Goal: Transaction & Acquisition: Purchase product/service

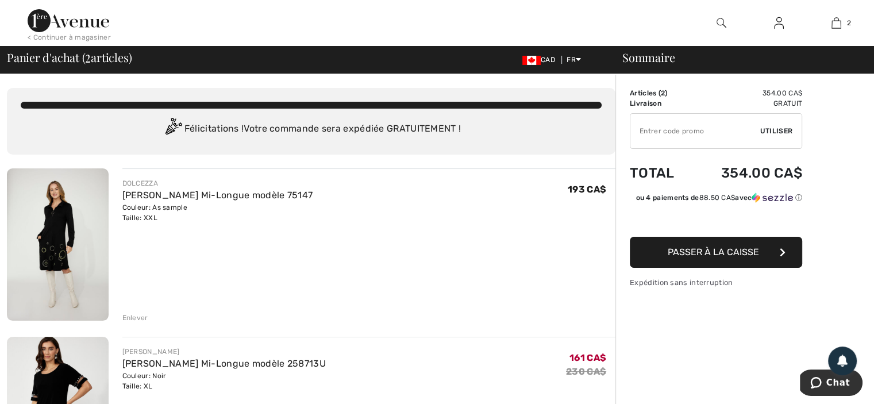
click at [53, 253] on img at bounding box center [58, 244] width 102 height 152
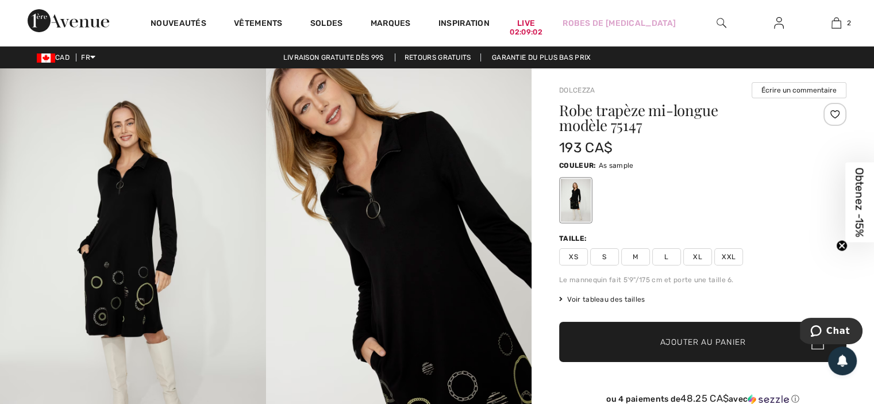
click at [110, 259] on img at bounding box center [133, 267] width 266 height 399
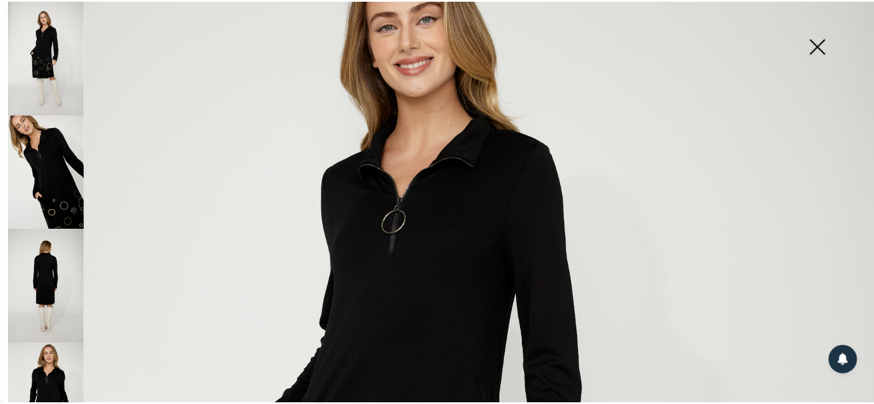
scroll to position [115, 0]
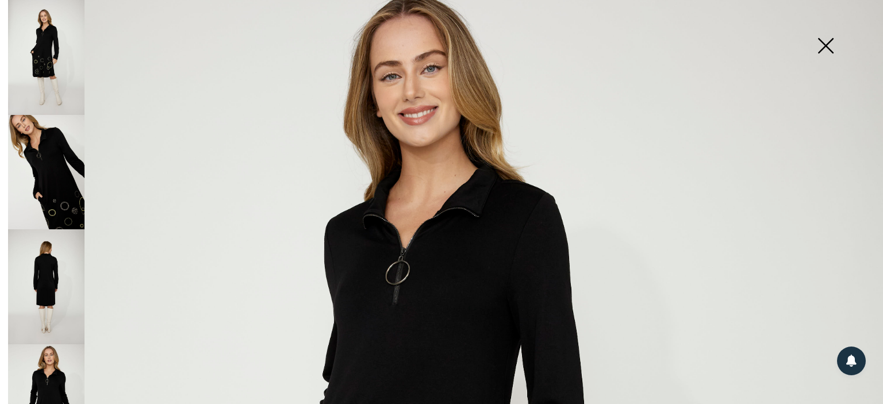
click at [825, 45] on img at bounding box center [825, 46] width 57 height 59
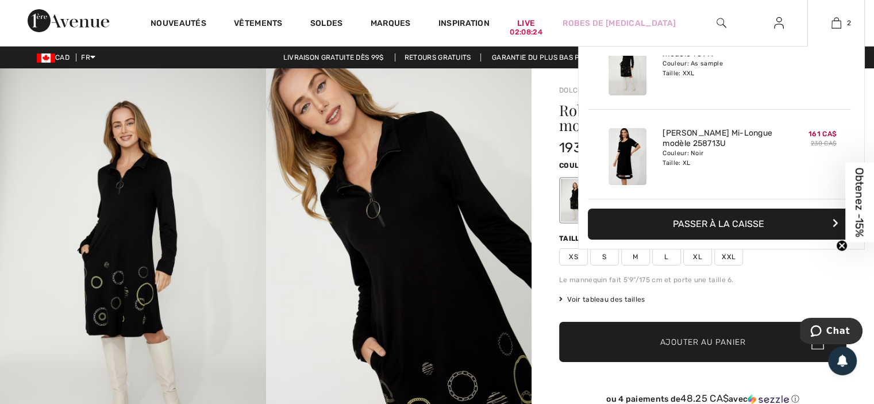
scroll to position [57, 0]
click at [641, 142] on img at bounding box center [628, 156] width 38 height 57
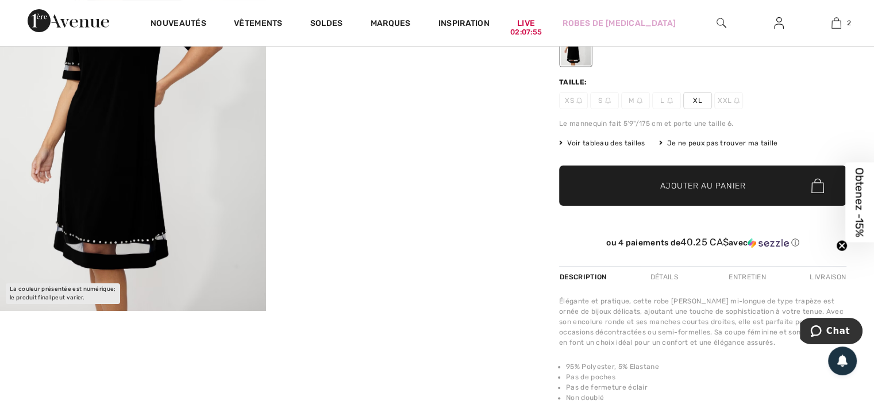
scroll to position [57, 0]
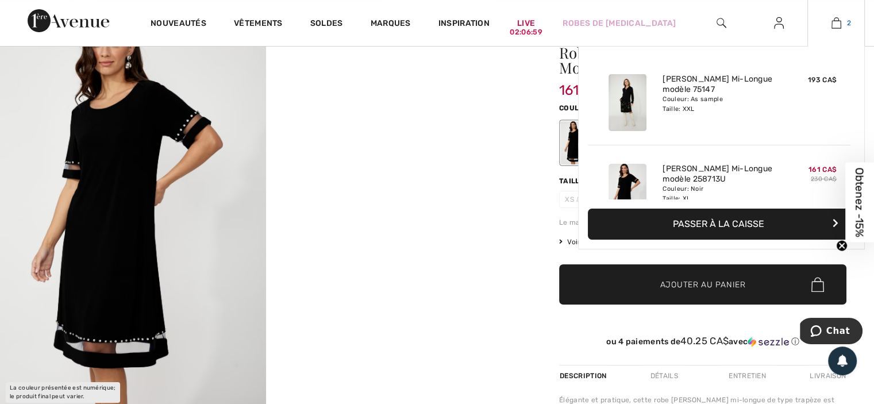
click at [832, 24] on img at bounding box center [837, 23] width 10 height 14
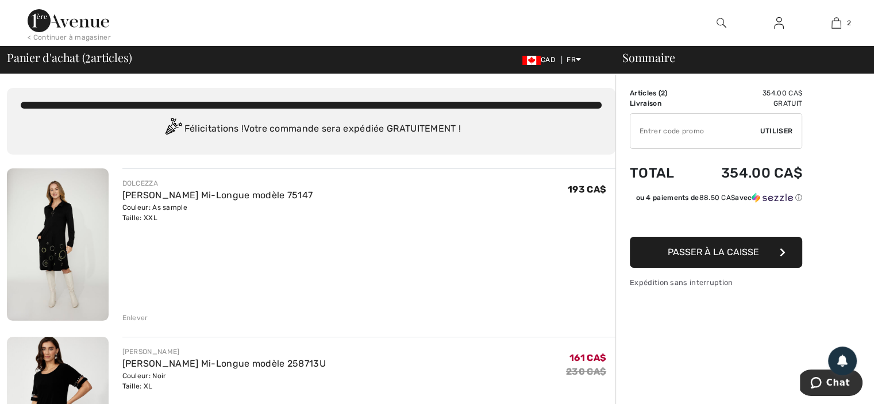
scroll to position [57, 0]
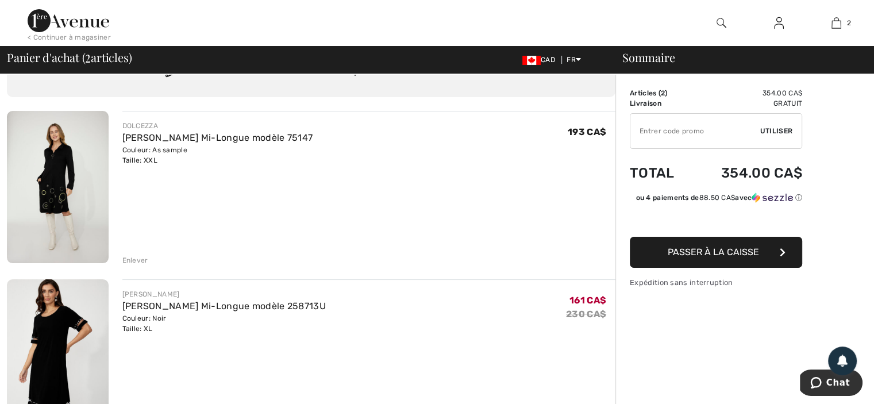
click at [74, 188] on img at bounding box center [58, 187] width 102 height 152
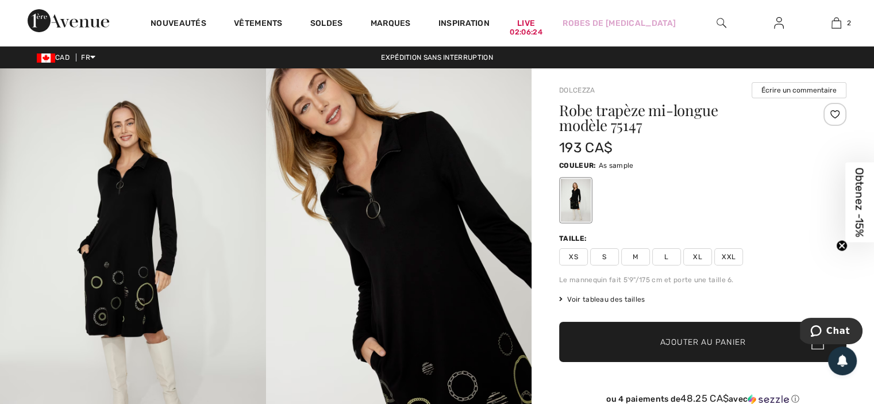
click at [738, 266] on span "XXL" at bounding box center [728, 256] width 29 height 17
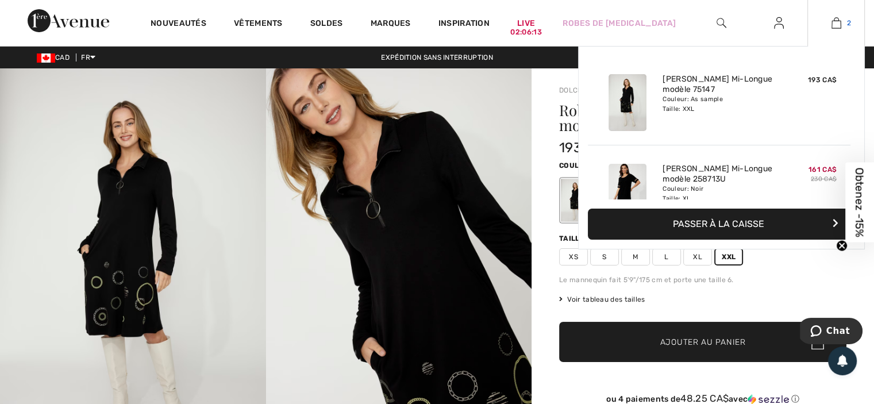
click at [833, 21] on img at bounding box center [837, 23] width 10 height 14
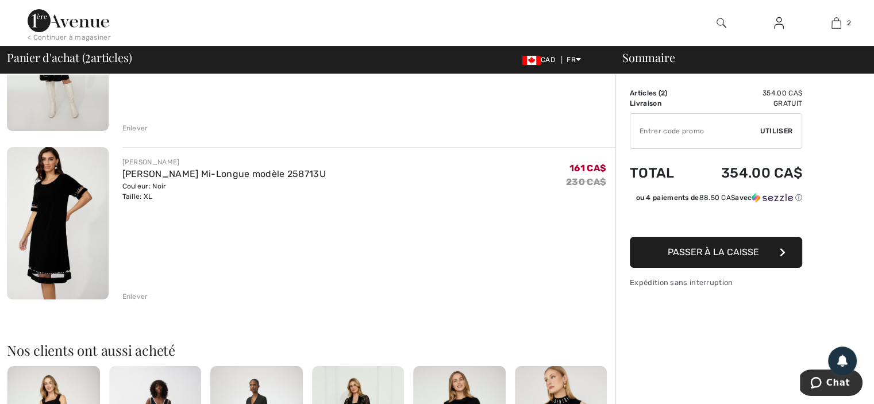
scroll to position [115, 0]
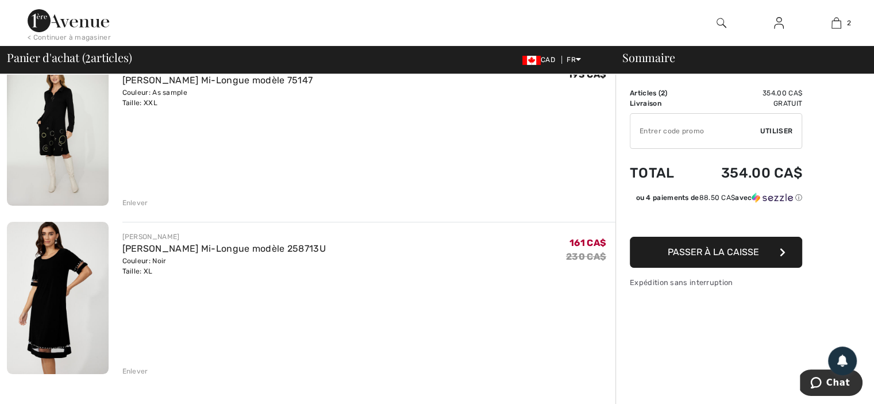
click at [715, 257] on span "Passer à la caisse" at bounding box center [713, 252] width 91 height 11
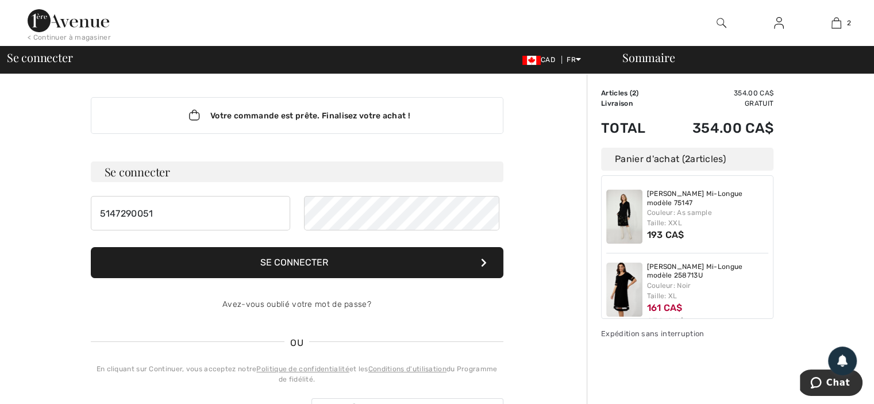
click at [179, 182] on h3 "Se connecter" at bounding box center [297, 172] width 413 height 21
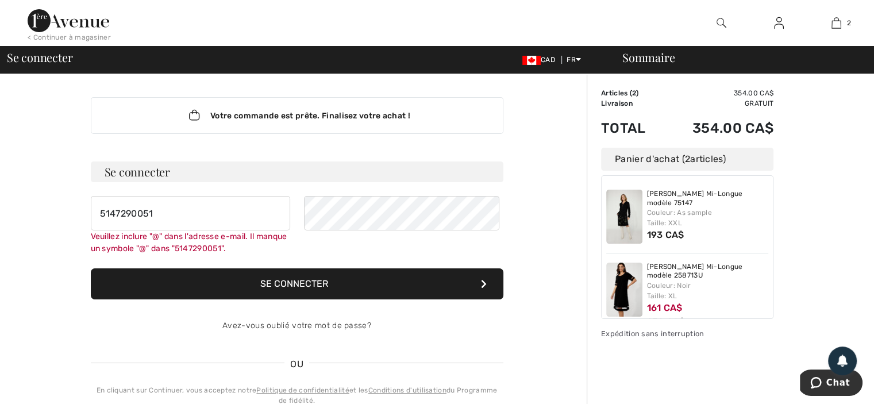
click at [294, 299] on button "Se connecter" at bounding box center [297, 283] width 413 height 31
click at [169, 230] on input "5147290051" at bounding box center [190, 213] width 199 height 34
type input "5"
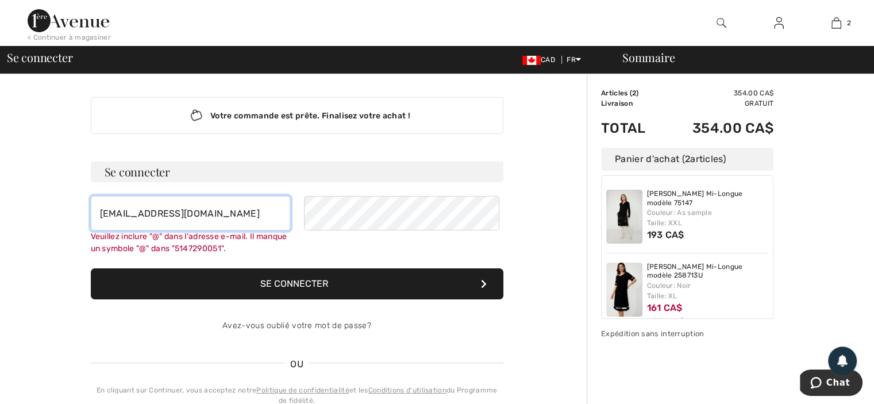
type input "[EMAIL_ADDRESS][DOMAIN_NAME]"
click at [315, 314] on form "Se connecter charth01@hotmail.com Veuillez inclure "@" dans l'adresse e-mail. I…" at bounding box center [297, 253] width 413 height 182
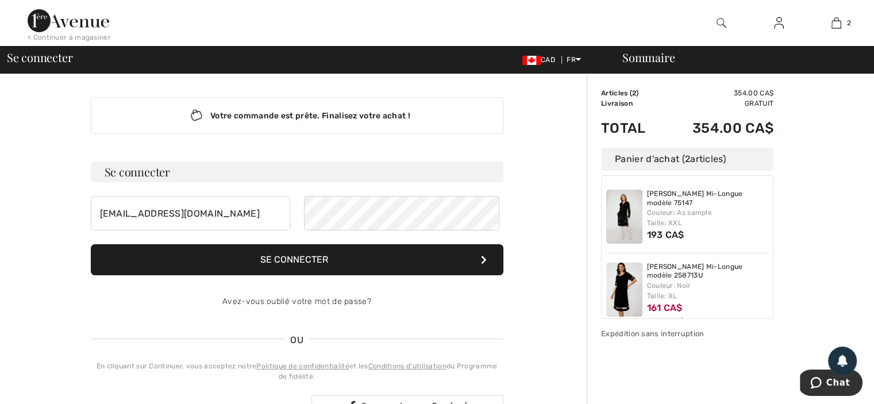
click at [282, 275] on button "Se connecter" at bounding box center [297, 259] width 413 height 31
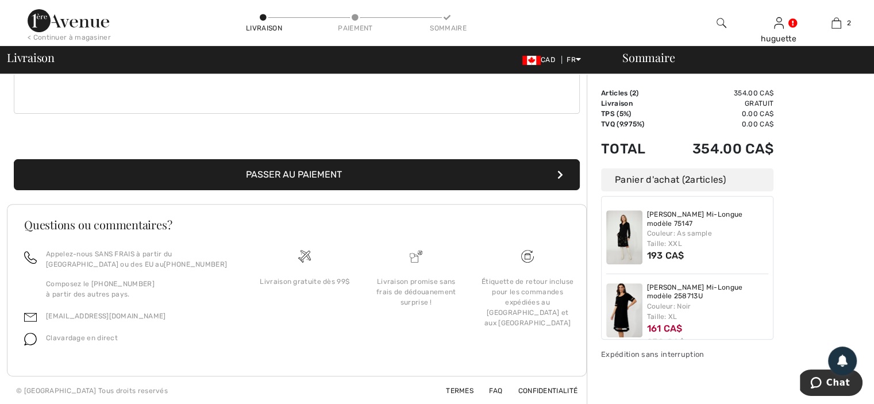
scroll to position [443, 0]
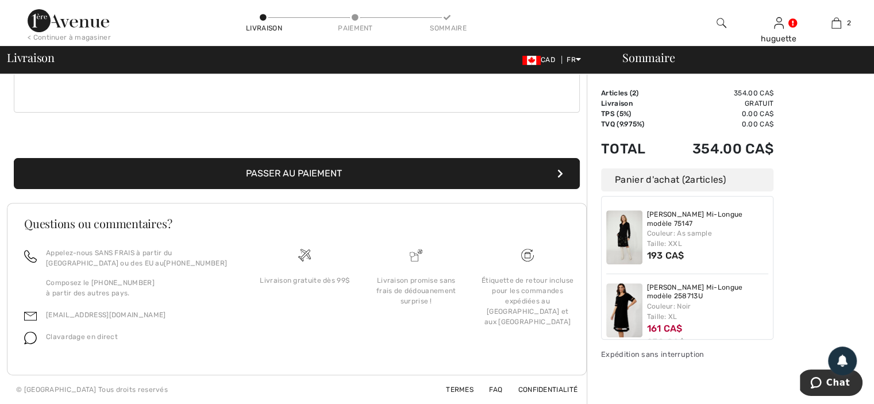
click at [272, 158] on button "Passer au paiement" at bounding box center [297, 173] width 566 height 31
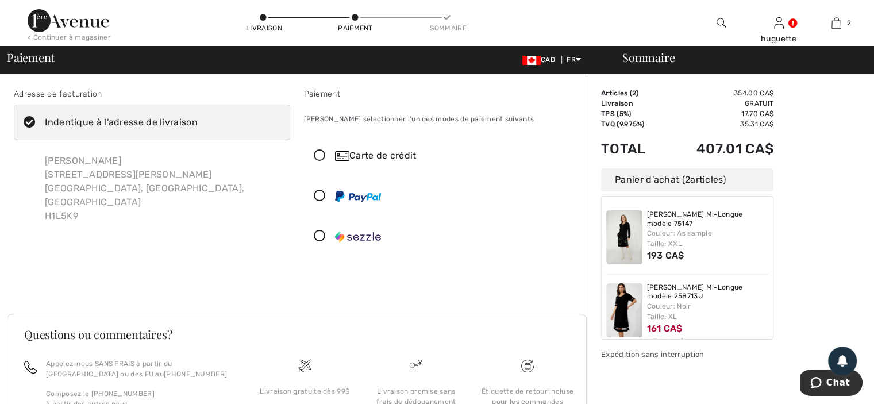
click at [320, 162] on icon at bounding box center [320, 156] width 30 height 12
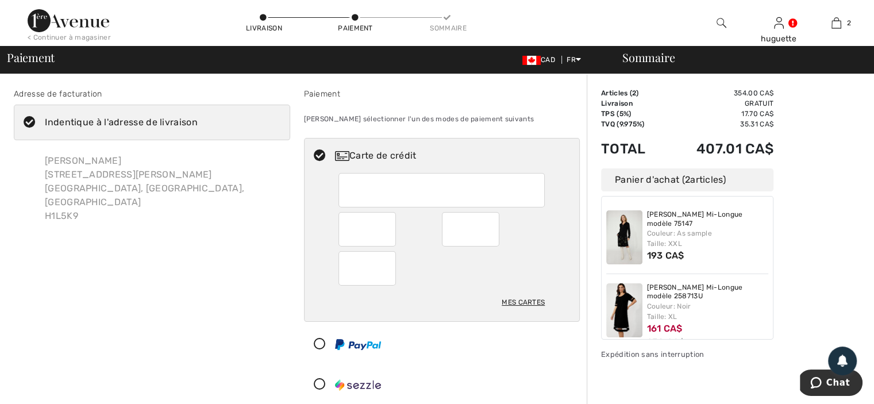
click at [230, 294] on div "Adresse de facturation Indentique à l'adresse de livraison [PERSON_NAME] [STREE…" at bounding box center [152, 247] width 290 height 319
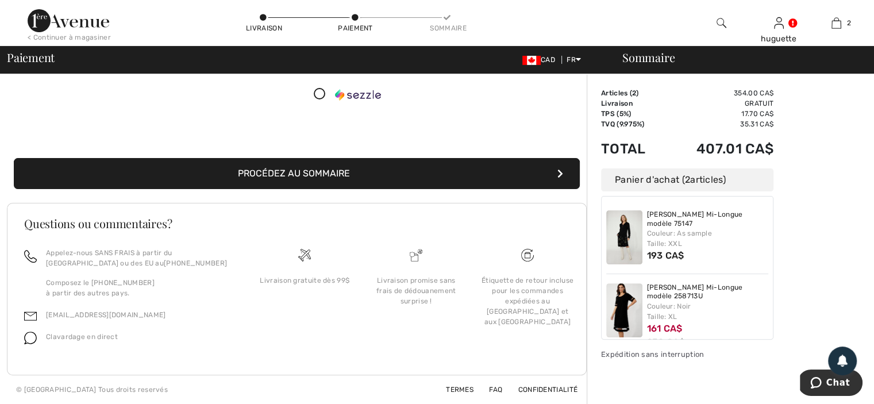
scroll to position [380, 0]
click at [324, 158] on button "Procédez au sommaire" at bounding box center [297, 173] width 566 height 31
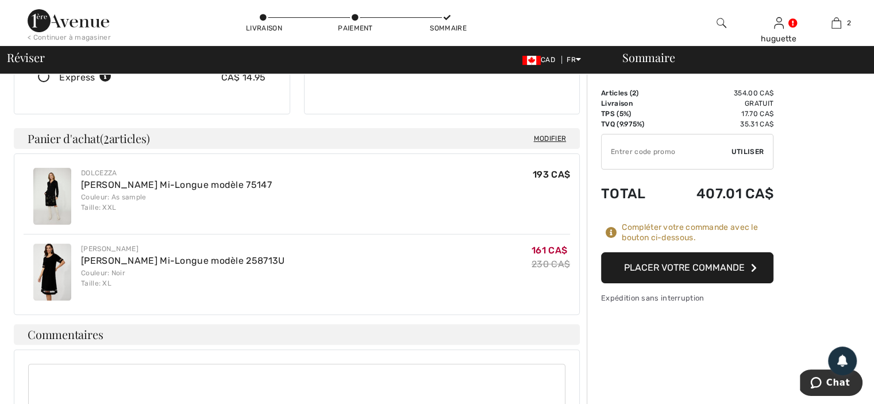
scroll to position [287, 0]
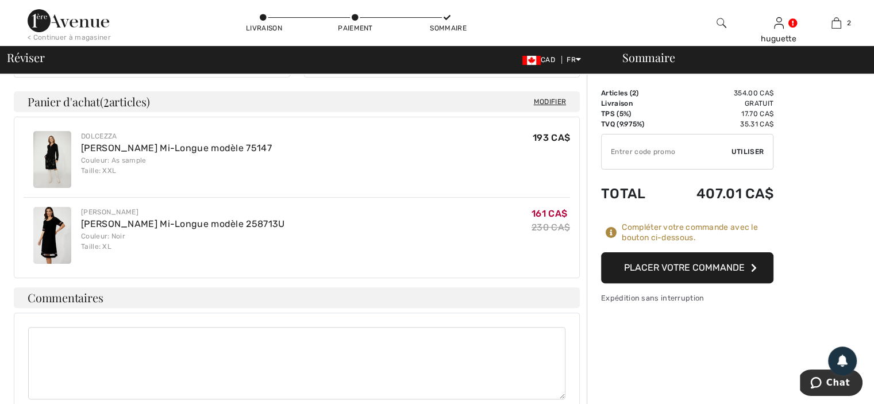
click at [671, 283] on button "Placer votre commande" at bounding box center [687, 267] width 172 height 31
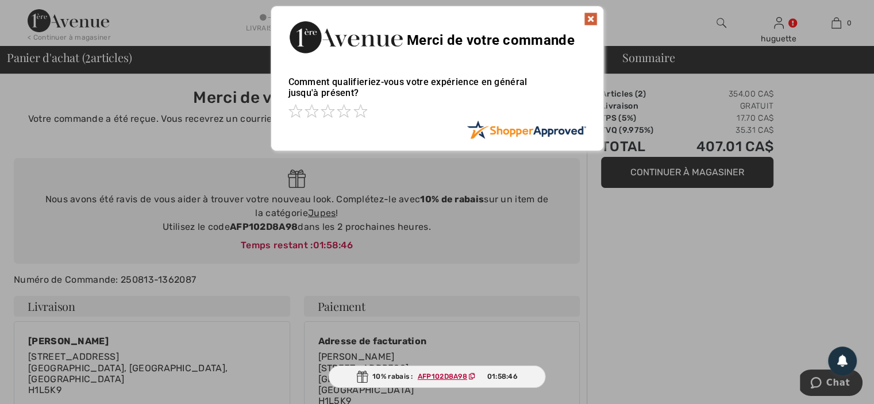
click at [591, 18] on img at bounding box center [591, 19] width 14 height 14
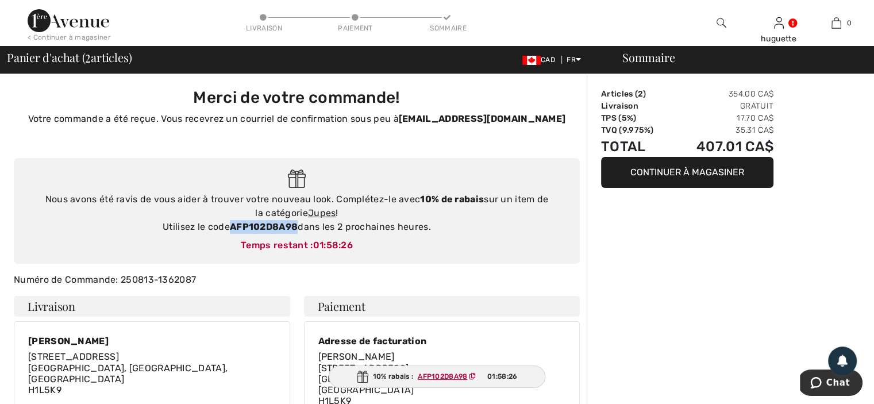
drag, startPoint x: 298, startPoint y: 244, endPoint x: 230, endPoint y: 248, distance: 67.9
click at [230, 234] on div "Nous avons été ravis de vous aider à trouver votre nouveau look. Complétez-le a…" at bounding box center [296, 213] width 543 height 41
copy strong "AFP102D8A98"
click at [313, 218] on link "Jupes" at bounding box center [322, 212] width 28 height 11
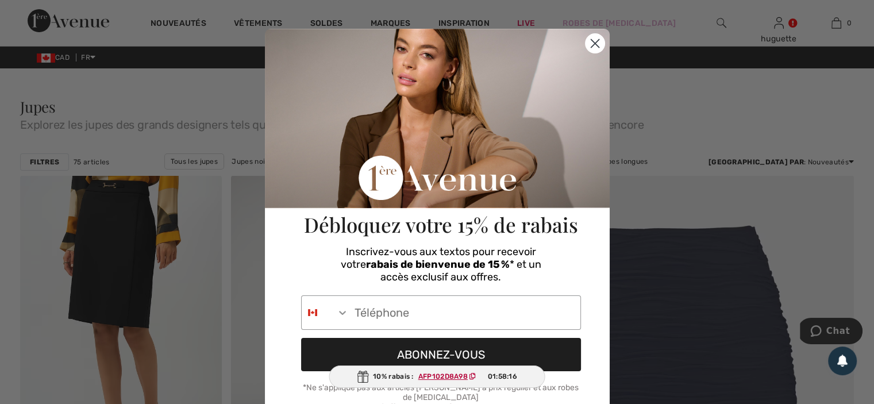
click at [587, 41] on circle "Close dialog" at bounding box center [594, 43] width 19 height 19
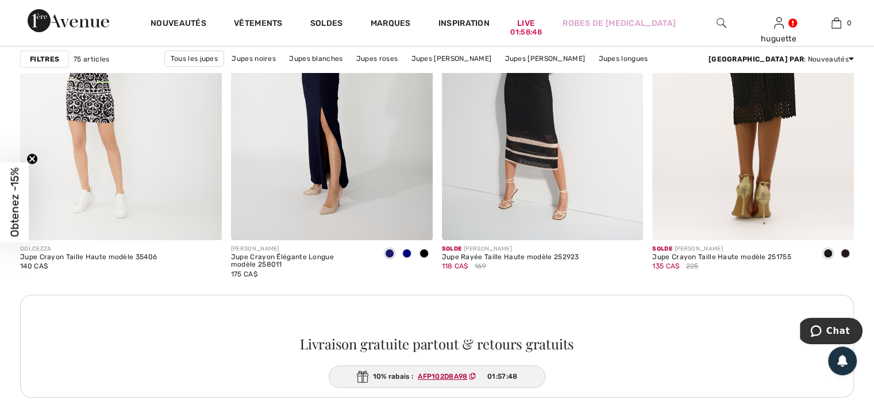
scroll to position [4196, 0]
